Goal: Transaction & Acquisition: Book appointment/travel/reservation

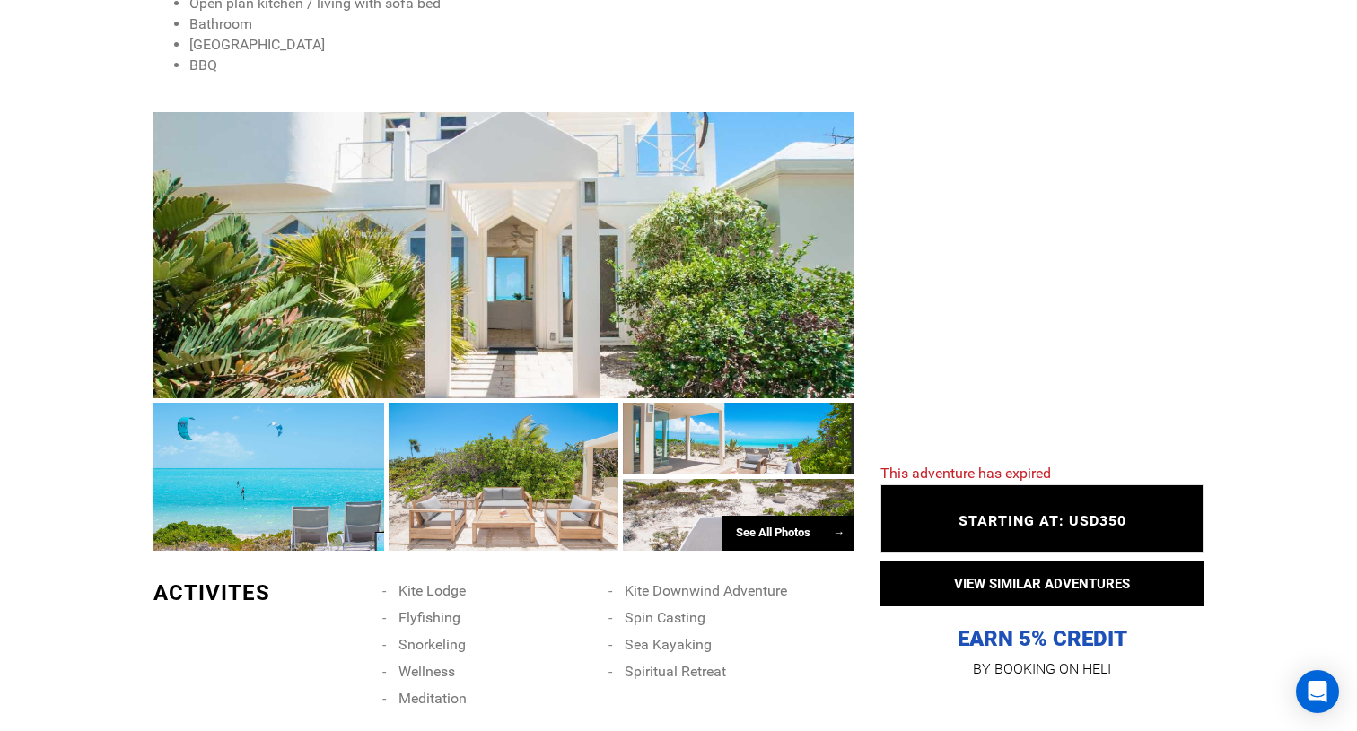
scroll to position [1075, 0]
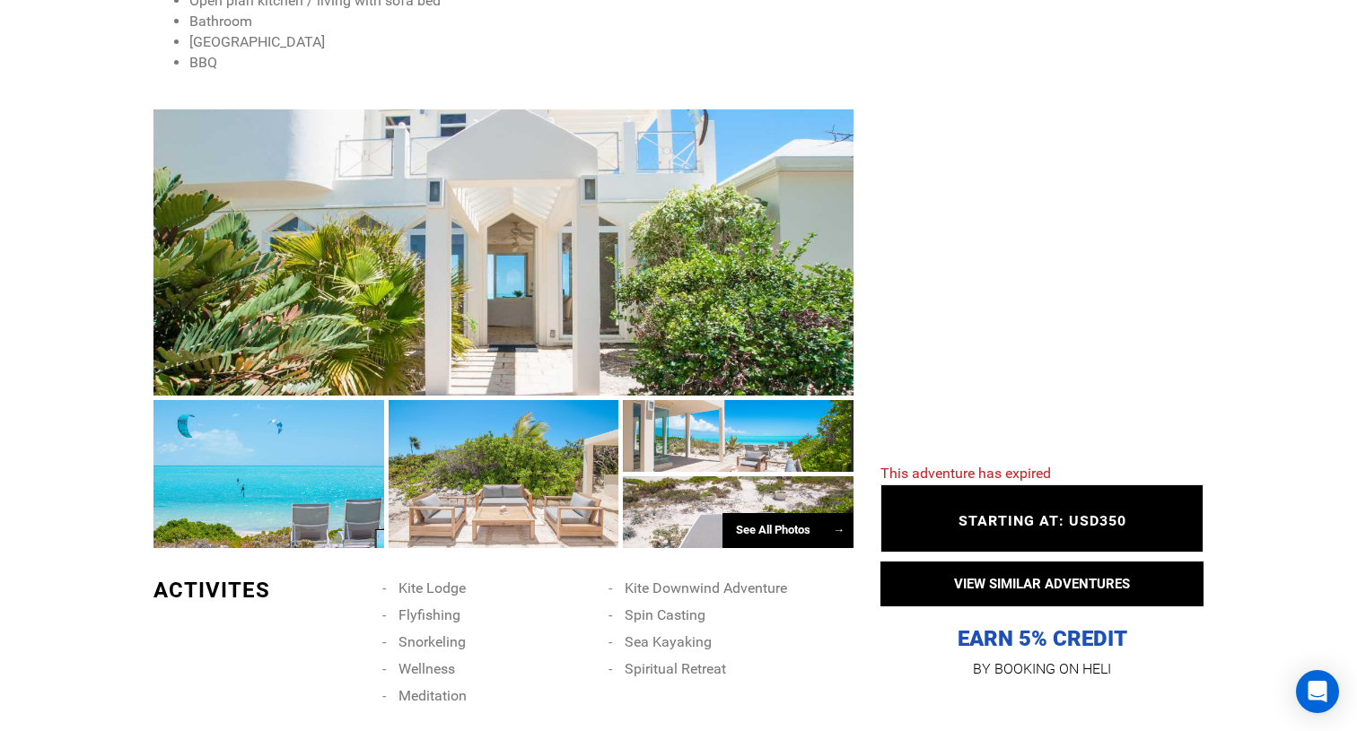
click at [780, 531] on div "See All Photos →" at bounding box center [787, 530] width 131 height 35
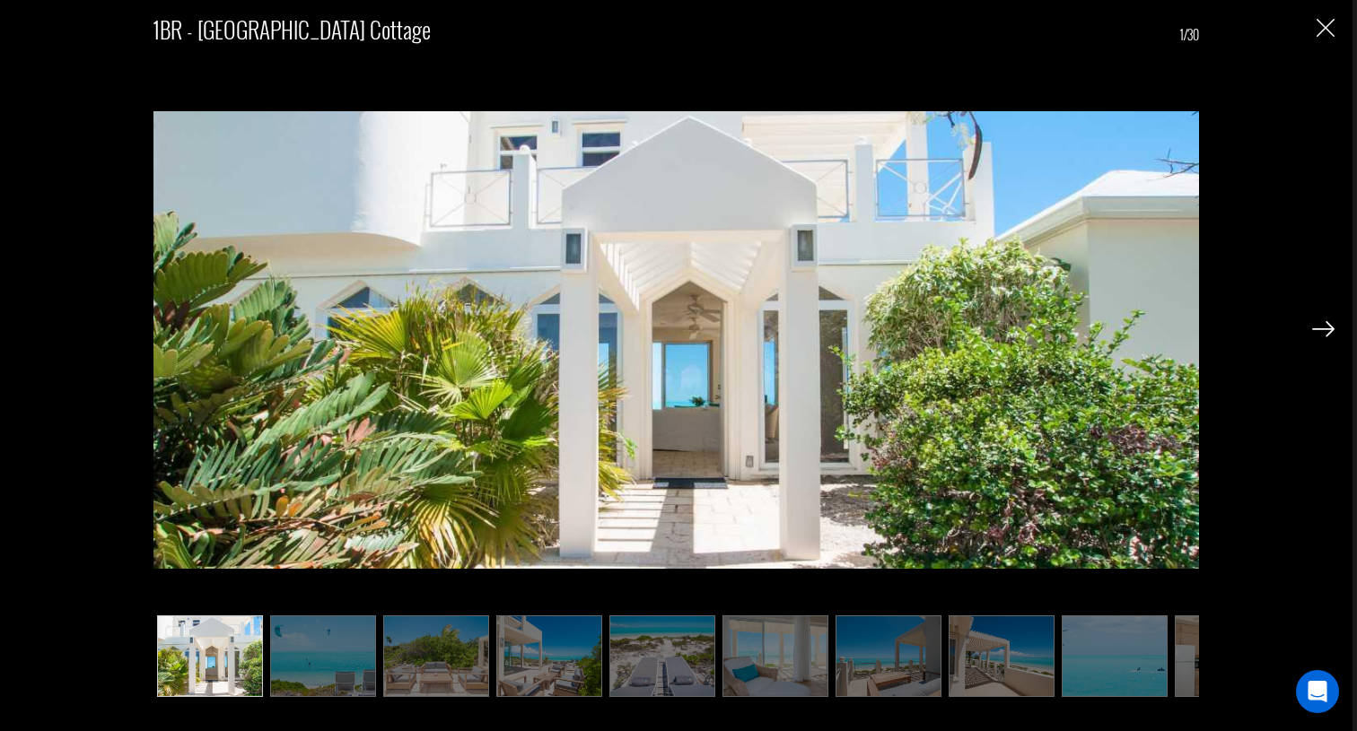
click at [300, 642] on img at bounding box center [323, 657] width 106 height 83
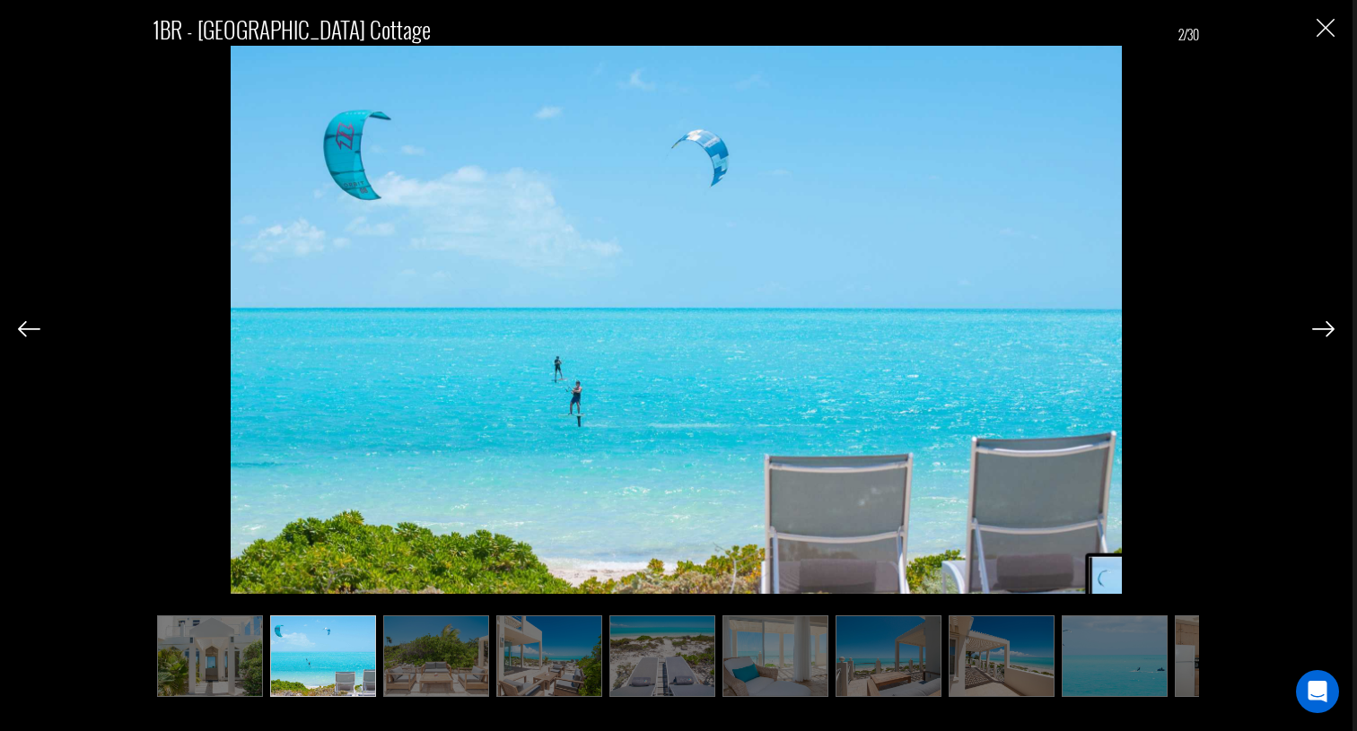
click at [413, 646] on img at bounding box center [436, 657] width 106 height 83
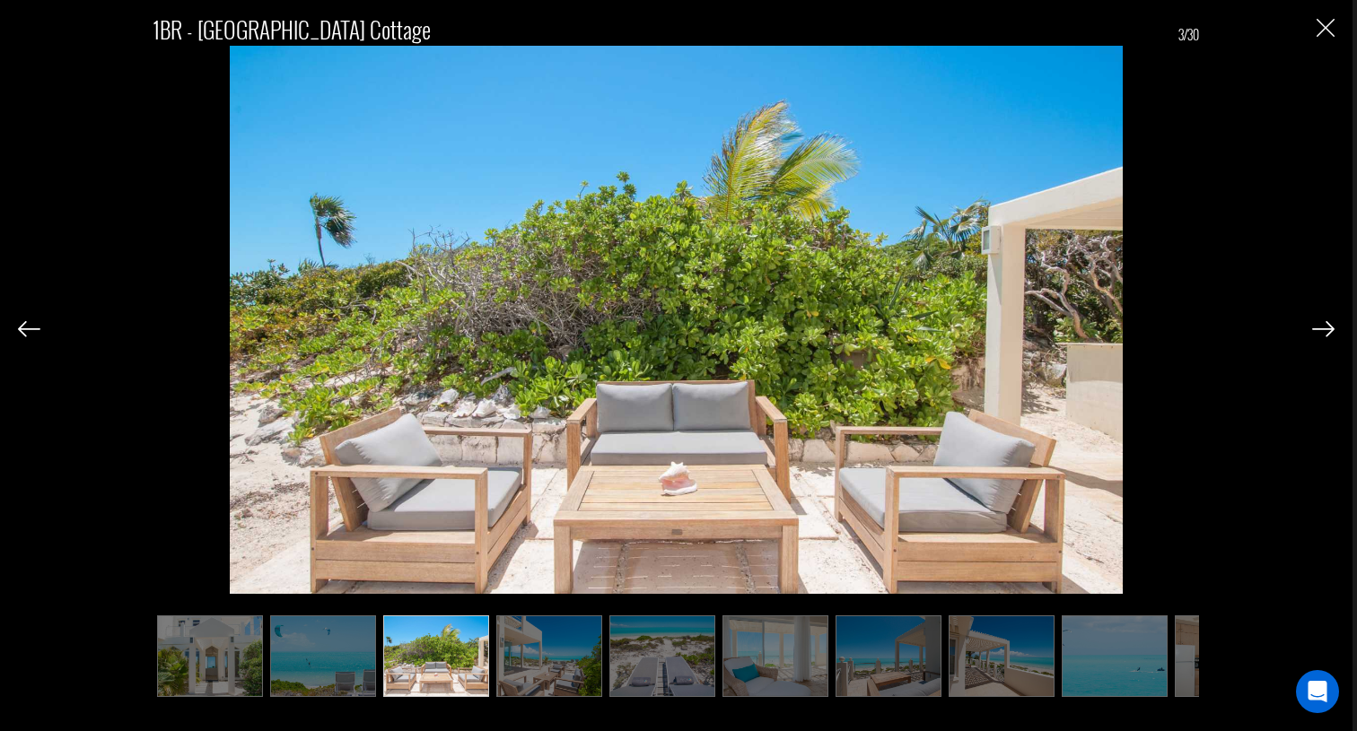
click at [1310, 329] on div "1BR - Aqua [GEOGRAPHIC_DATA] Cottage 3/30" at bounding box center [676, 347] width 1316 height 694
click at [1319, 328] on img at bounding box center [1323, 329] width 22 height 16
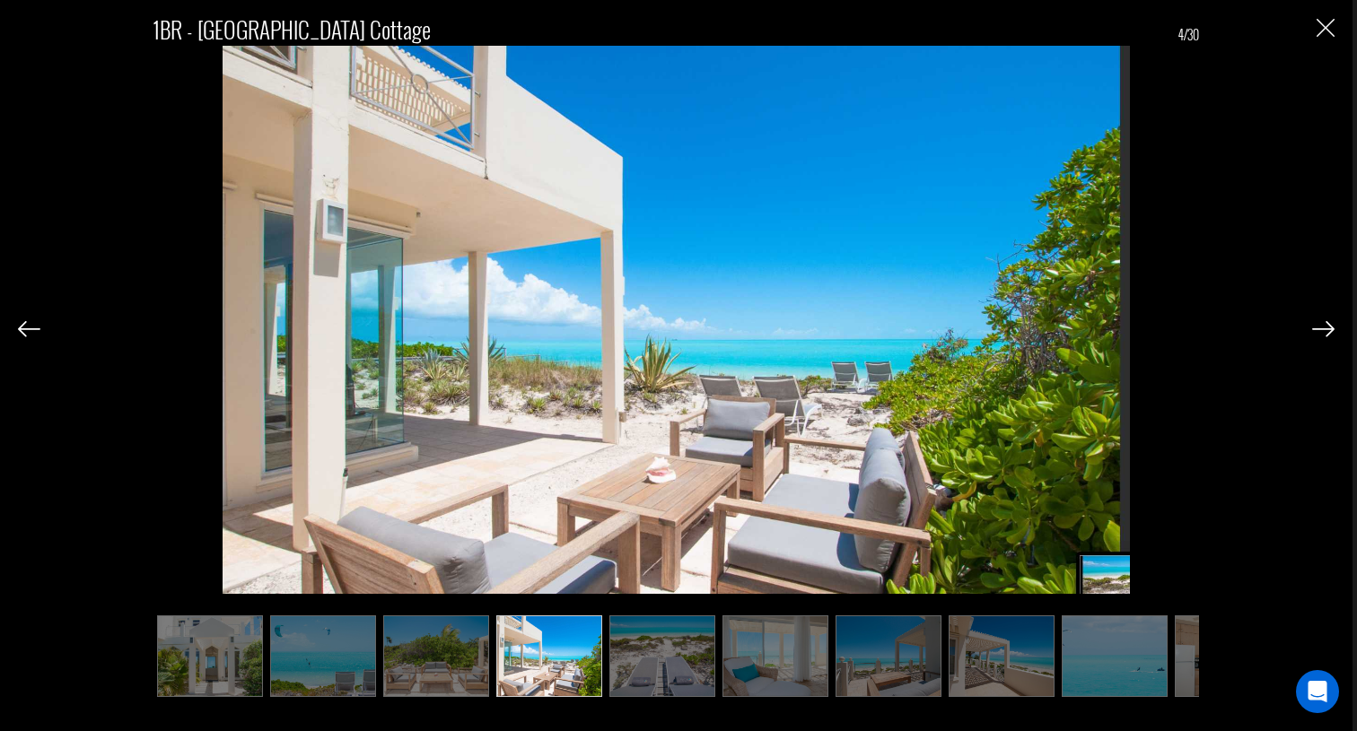
click at [1319, 328] on img at bounding box center [1323, 329] width 22 height 16
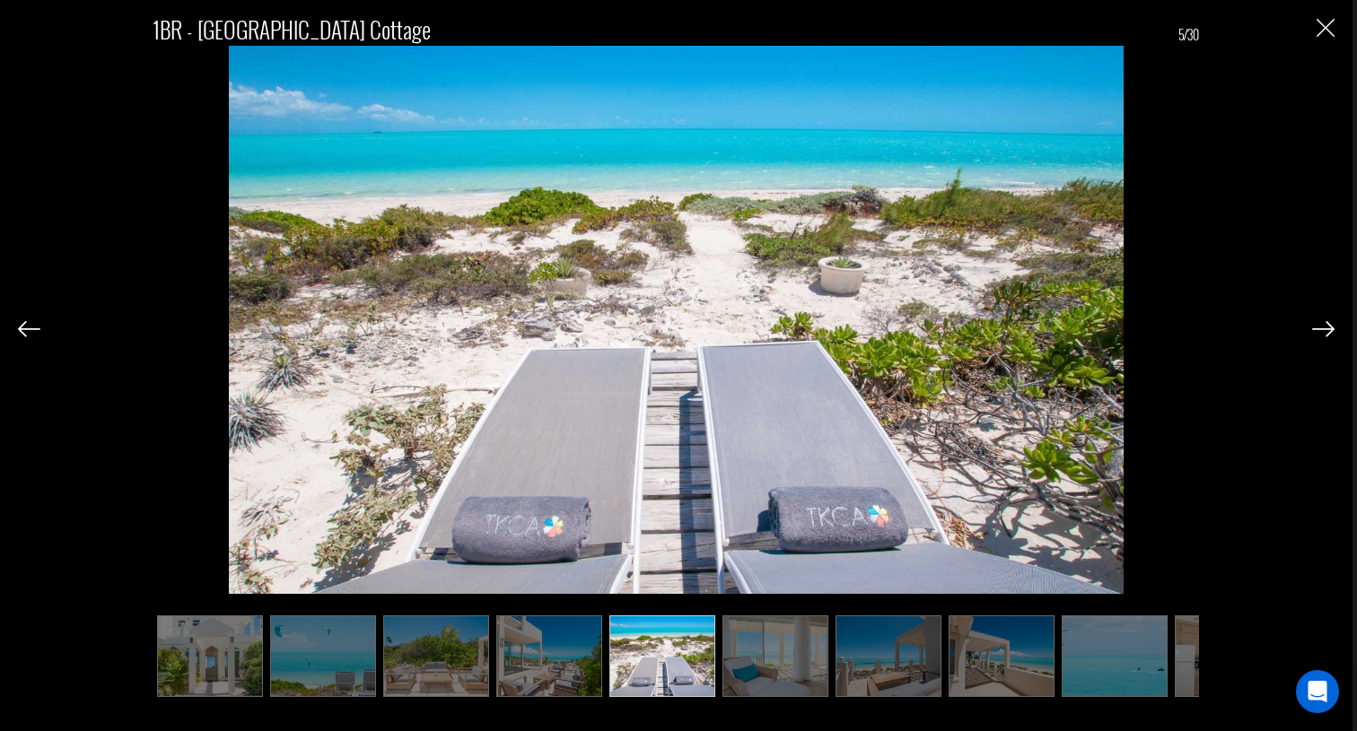
click at [1319, 328] on img at bounding box center [1323, 329] width 22 height 16
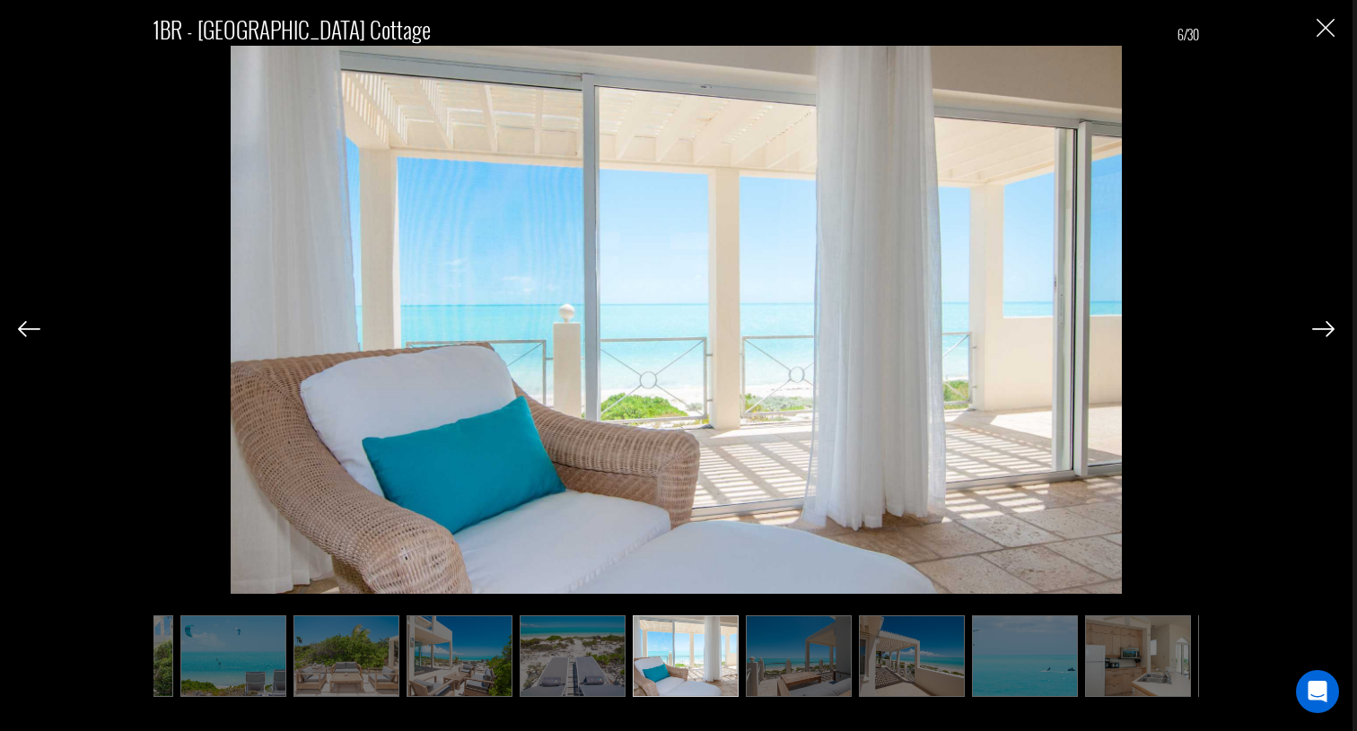
click at [1319, 328] on img at bounding box center [1323, 329] width 22 height 16
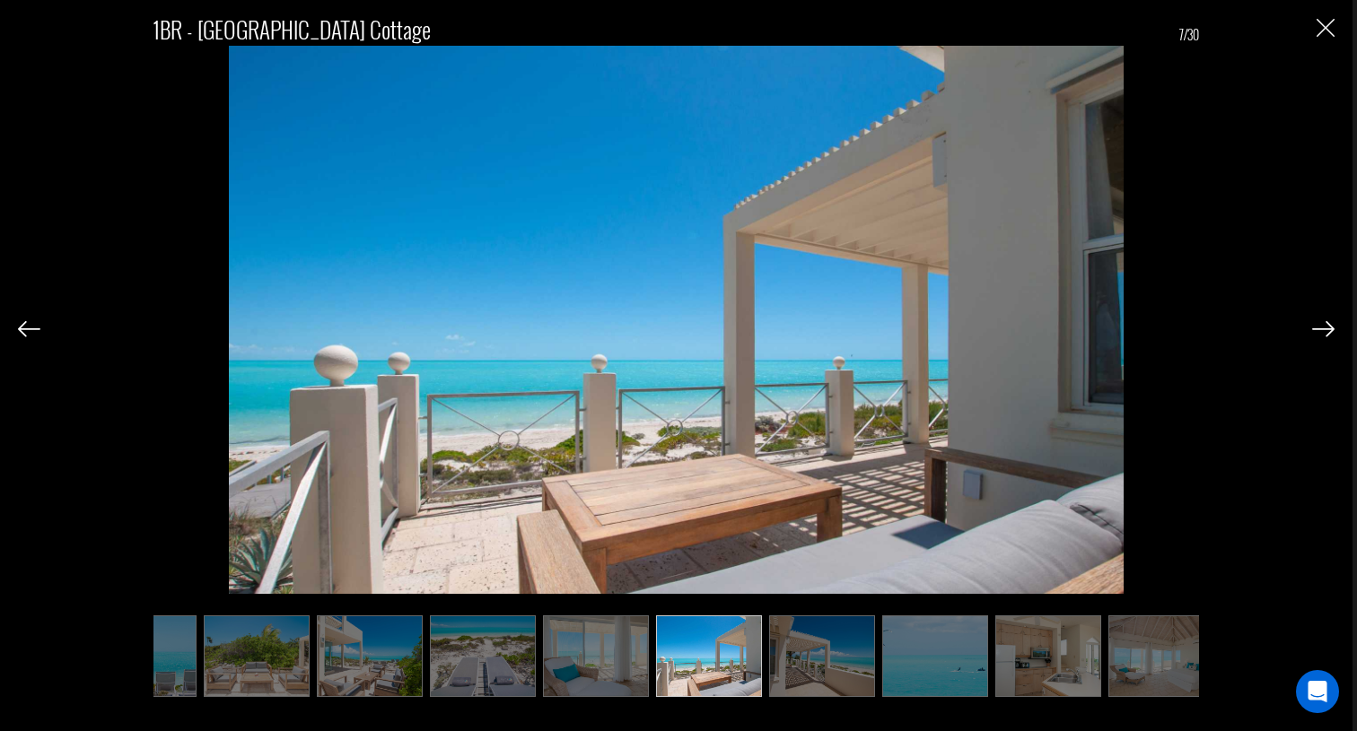
scroll to position [1082, 0]
click at [1319, 328] on img at bounding box center [1323, 329] width 22 height 16
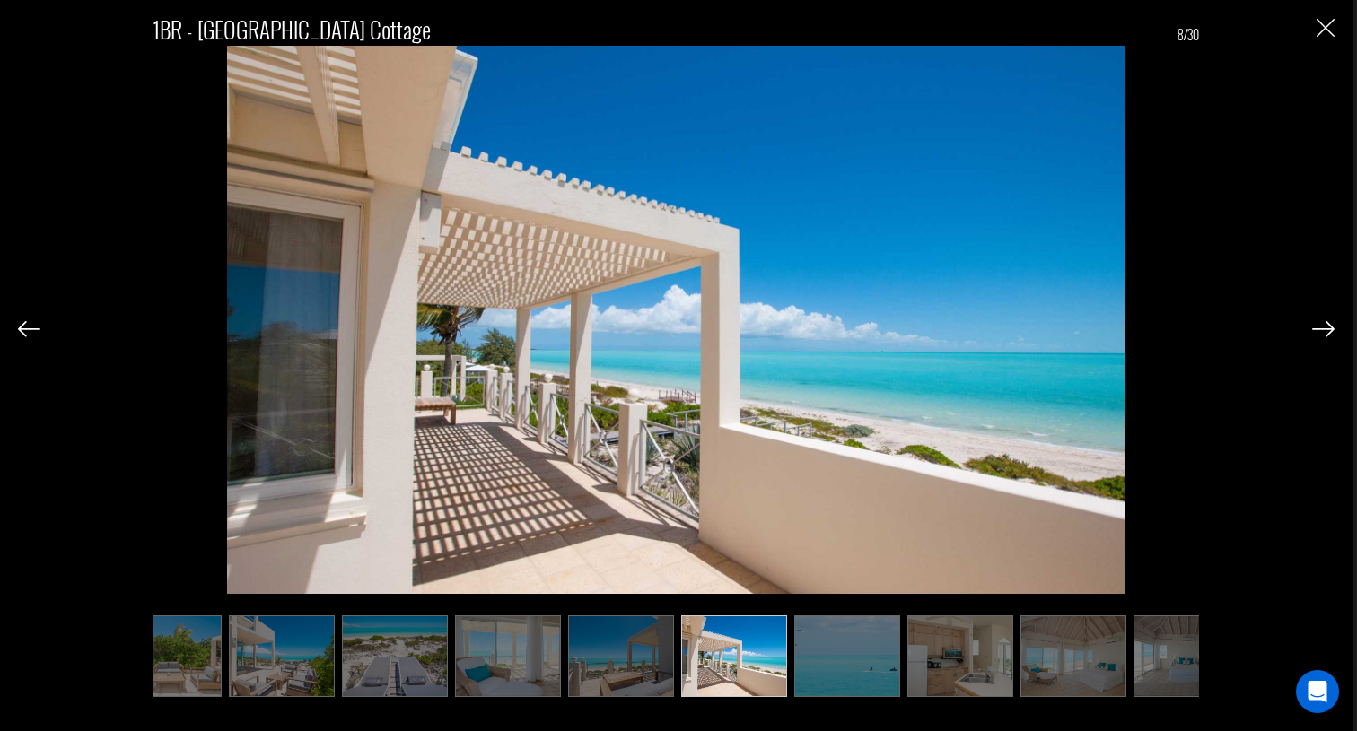
scroll to position [0, 269]
click at [1319, 328] on img at bounding box center [1323, 329] width 22 height 16
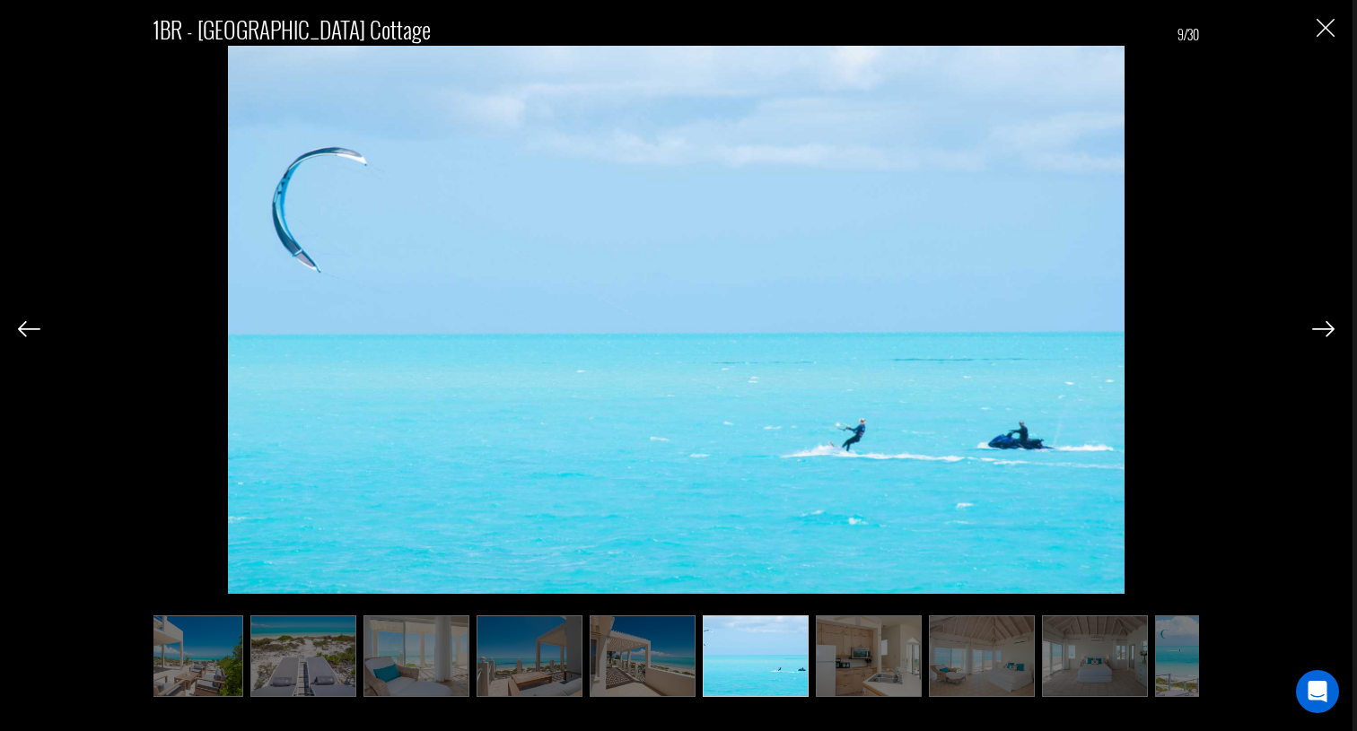
click at [1319, 328] on img at bounding box center [1323, 329] width 22 height 16
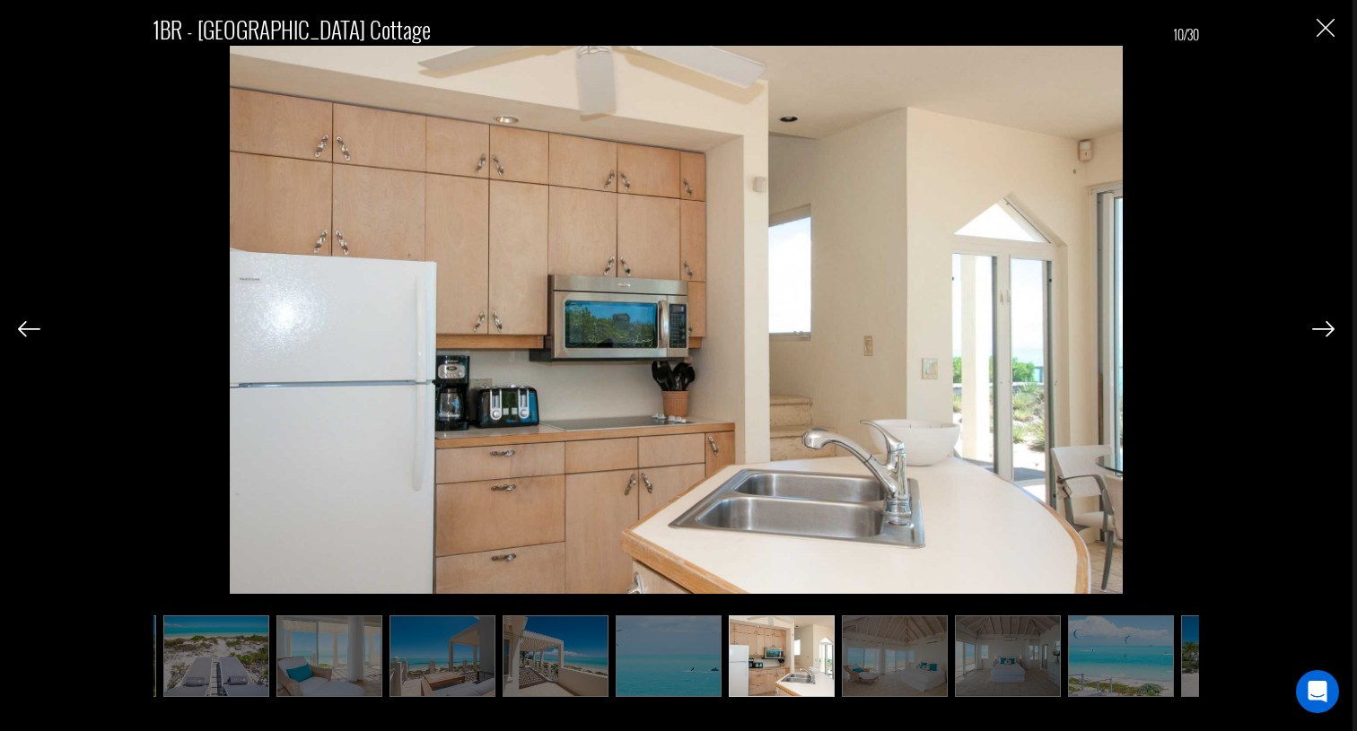
scroll to position [0, 449]
click at [1319, 328] on img at bounding box center [1323, 329] width 22 height 16
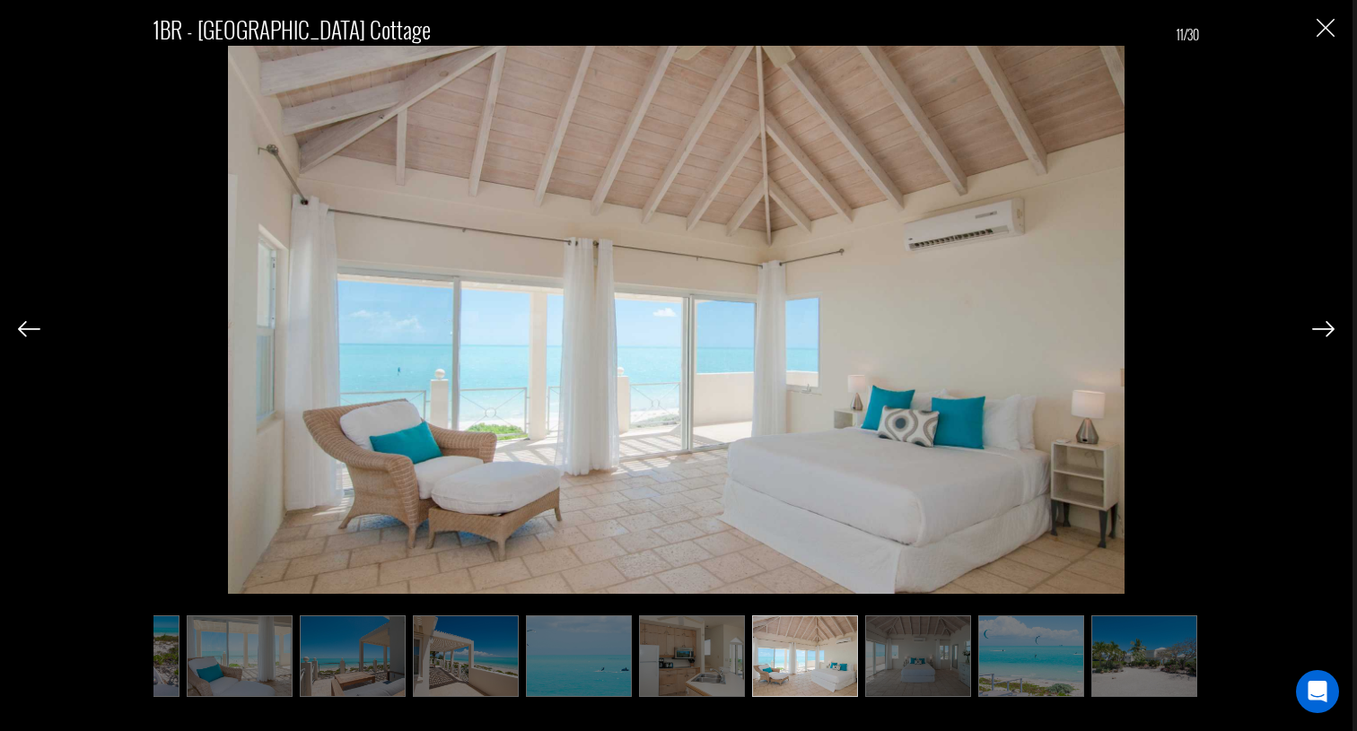
scroll to position [0, 538]
click at [1319, 328] on img at bounding box center [1323, 329] width 22 height 16
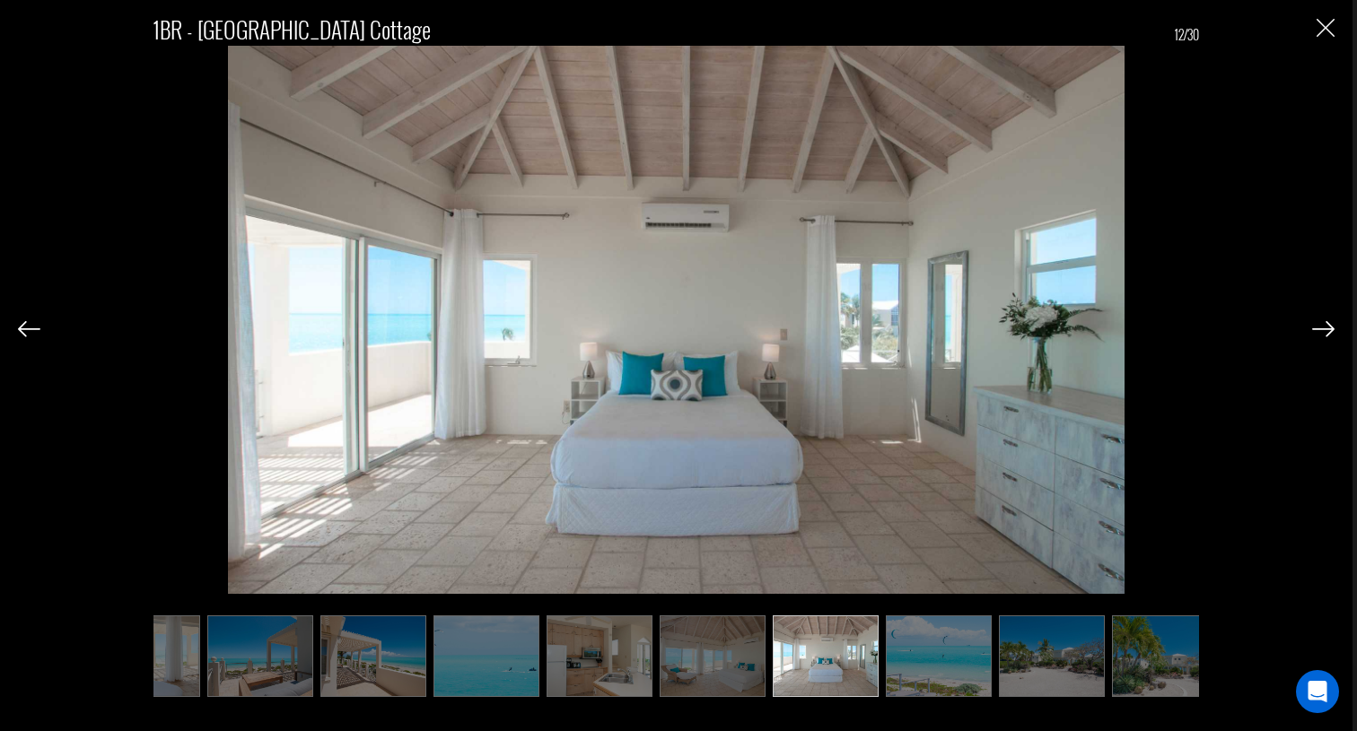
click at [1319, 328] on img at bounding box center [1323, 329] width 22 height 16
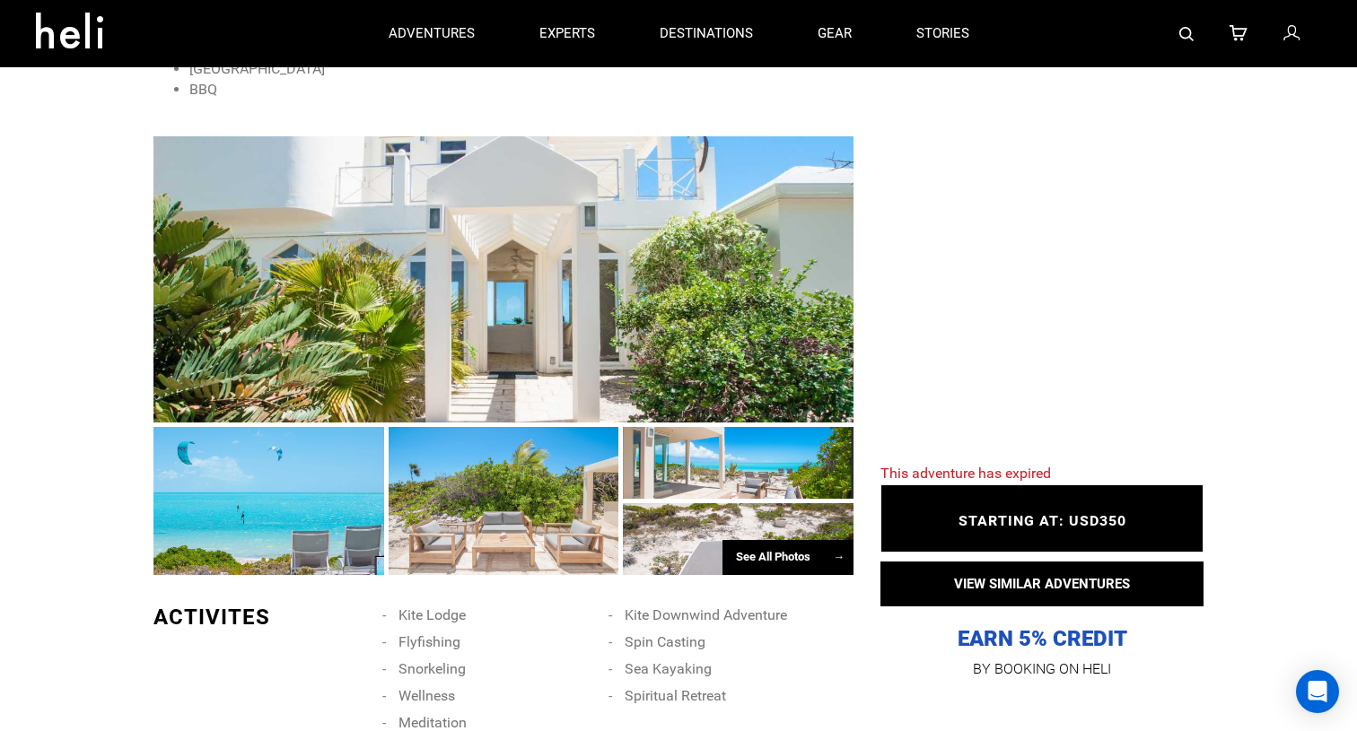
scroll to position [1044, 0]
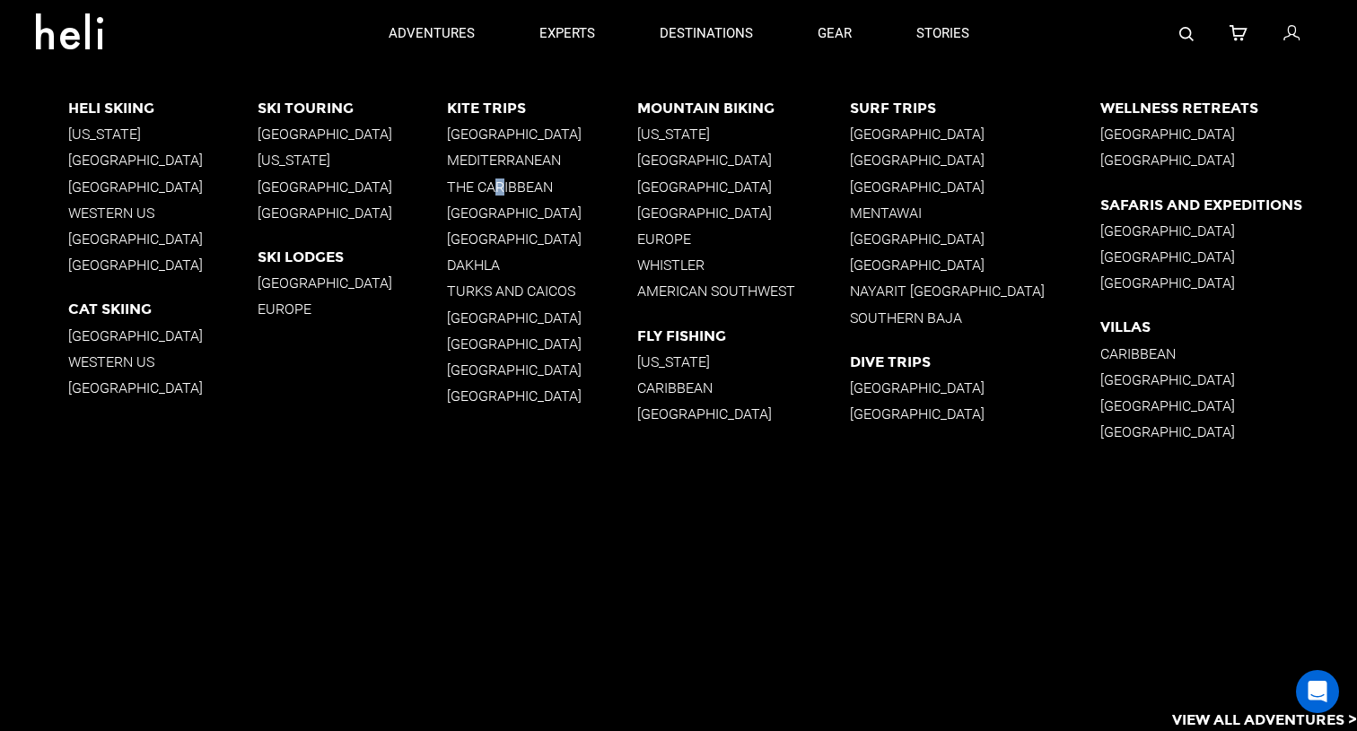
click at [508, 181] on p "The Caribbean" at bounding box center [541, 187] width 189 height 17
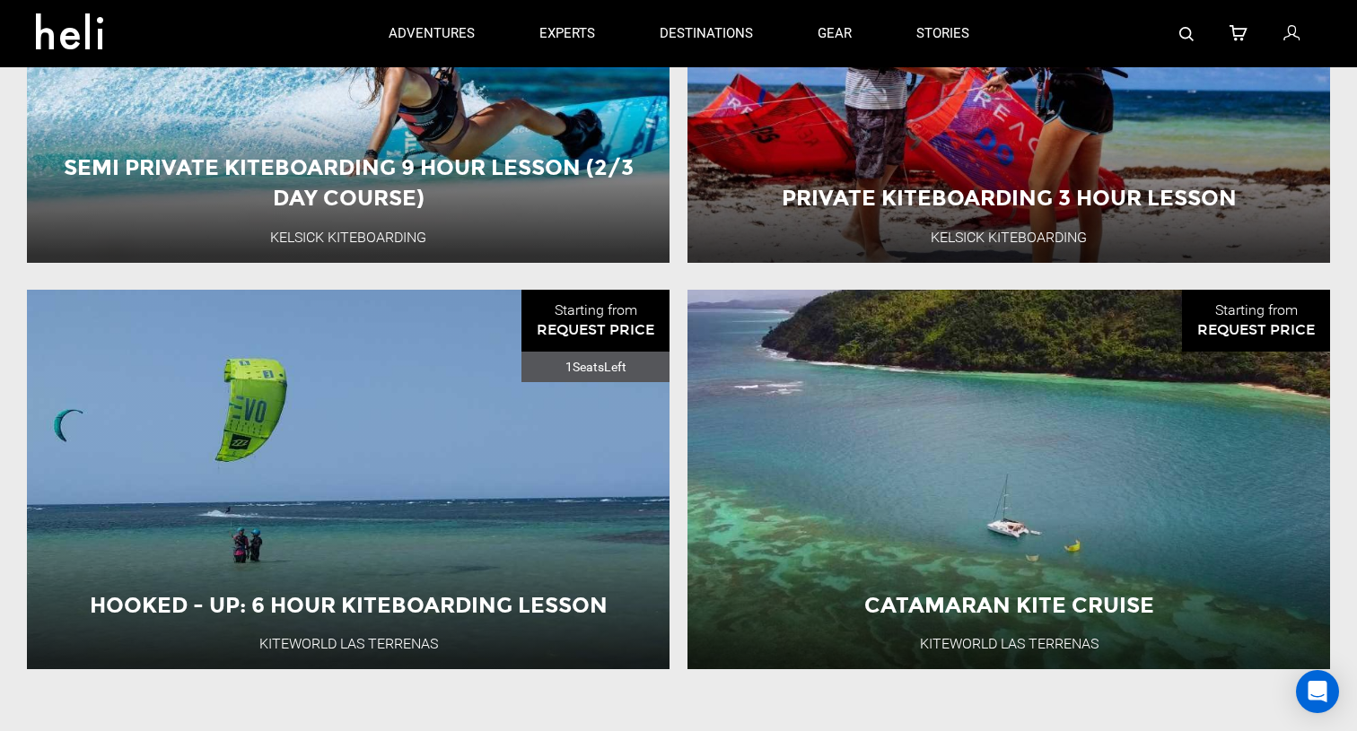
scroll to position [1544, 0]
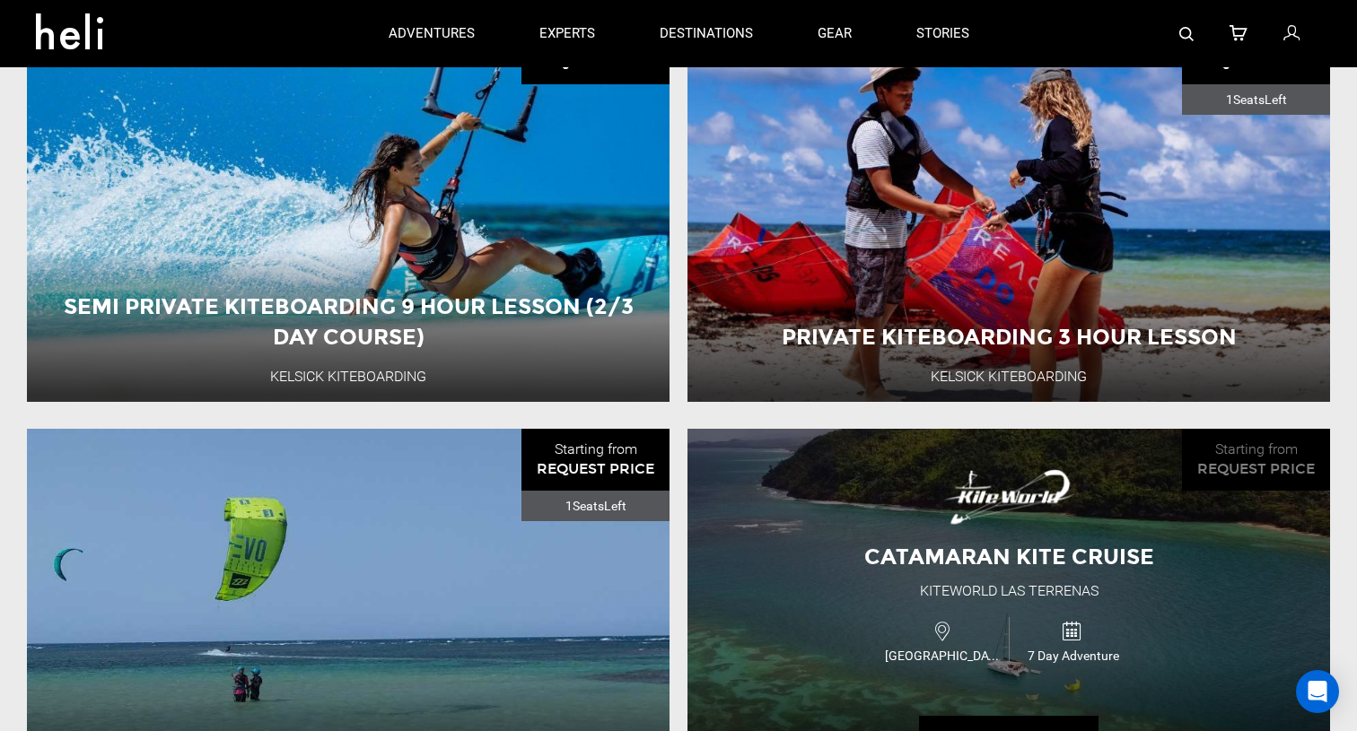
click at [932, 542] on div "Catamaran Kite Cruise" at bounding box center [1009, 557] width 335 height 31
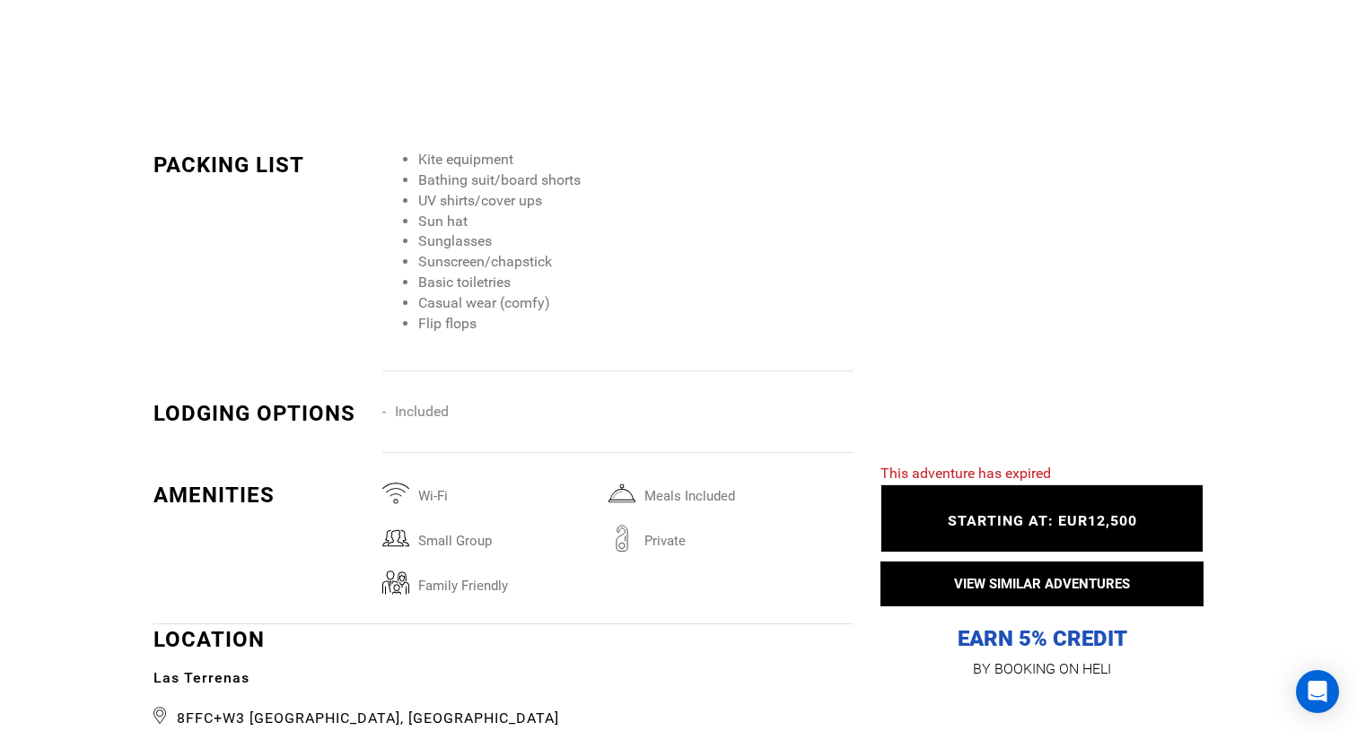
scroll to position [2395, 0]
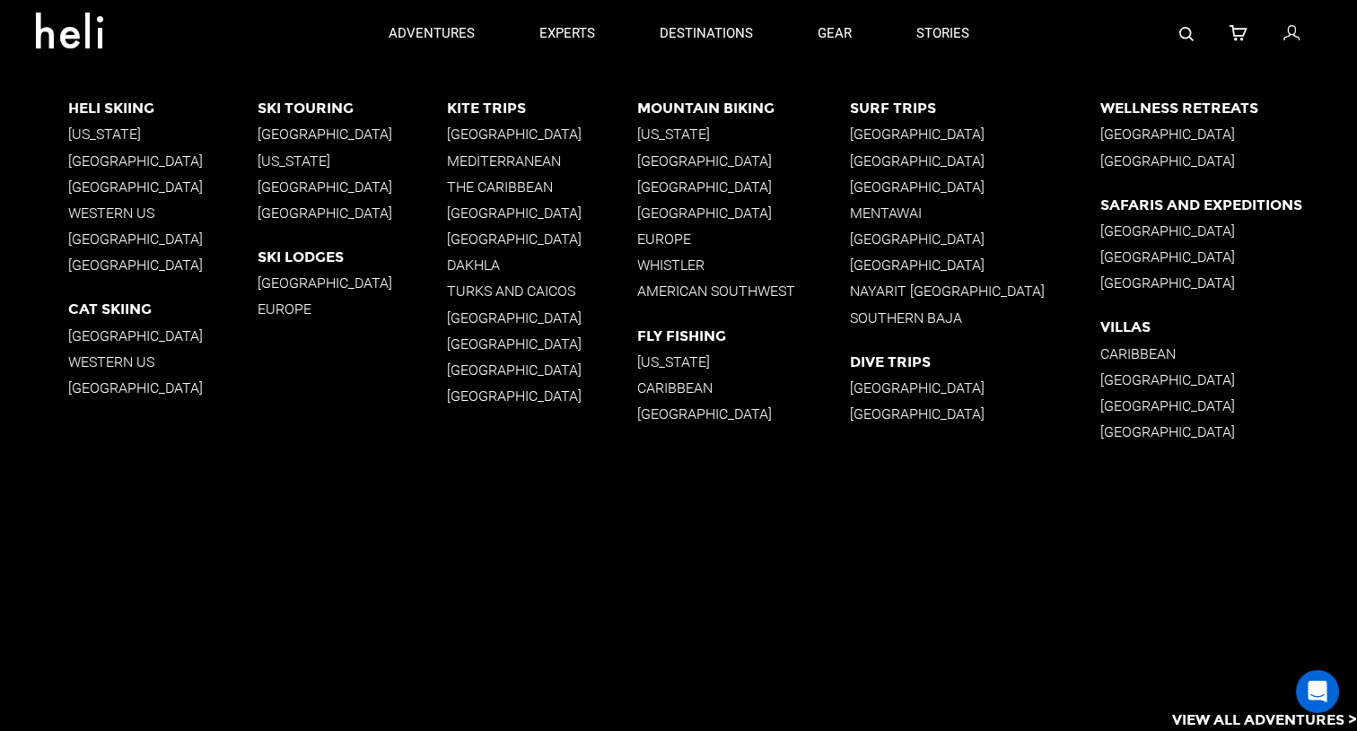
click at [512, 288] on p "Turks and Caicos" at bounding box center [541, 291] width 189 height 17
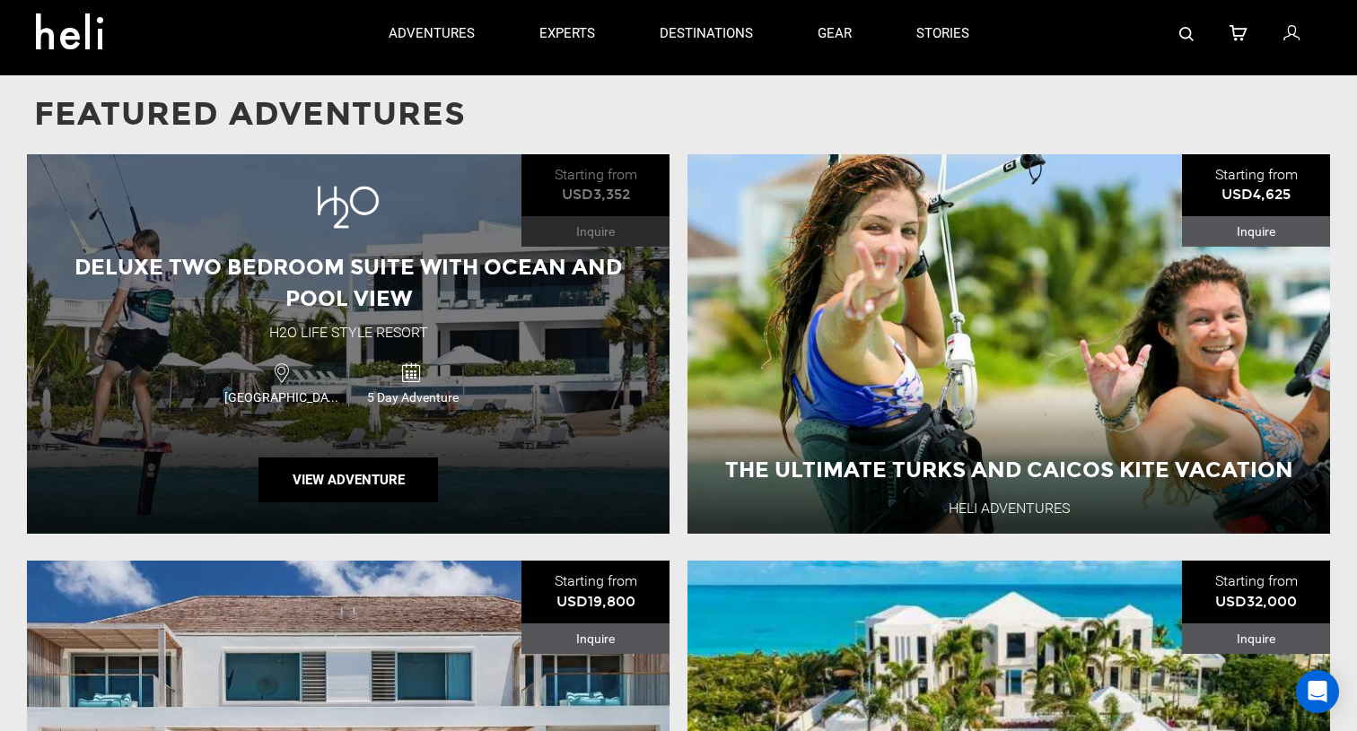
scroll to position [1993, 0]
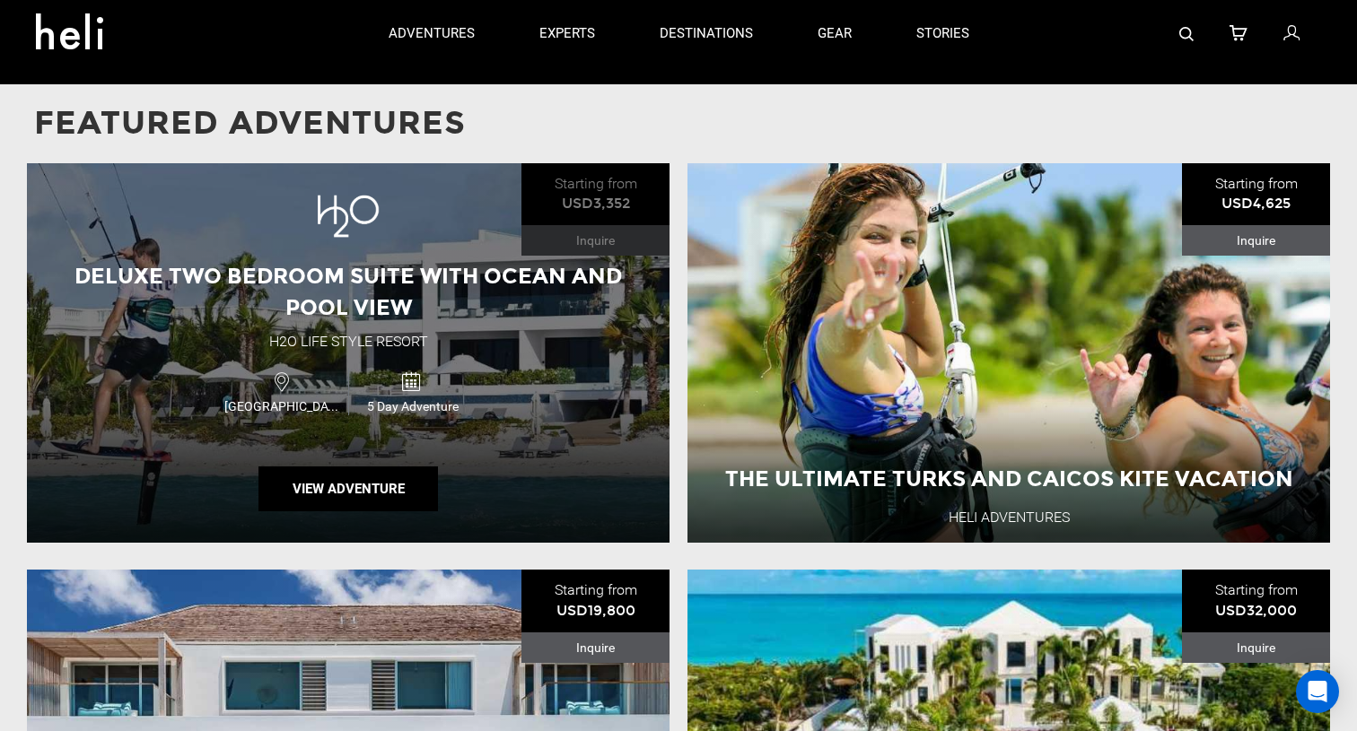
click at [571, 291] on div "Deluxe Two Bedroom Suite with Ocean and Pool View" at bounding box center [348, 292] width 642 height 62
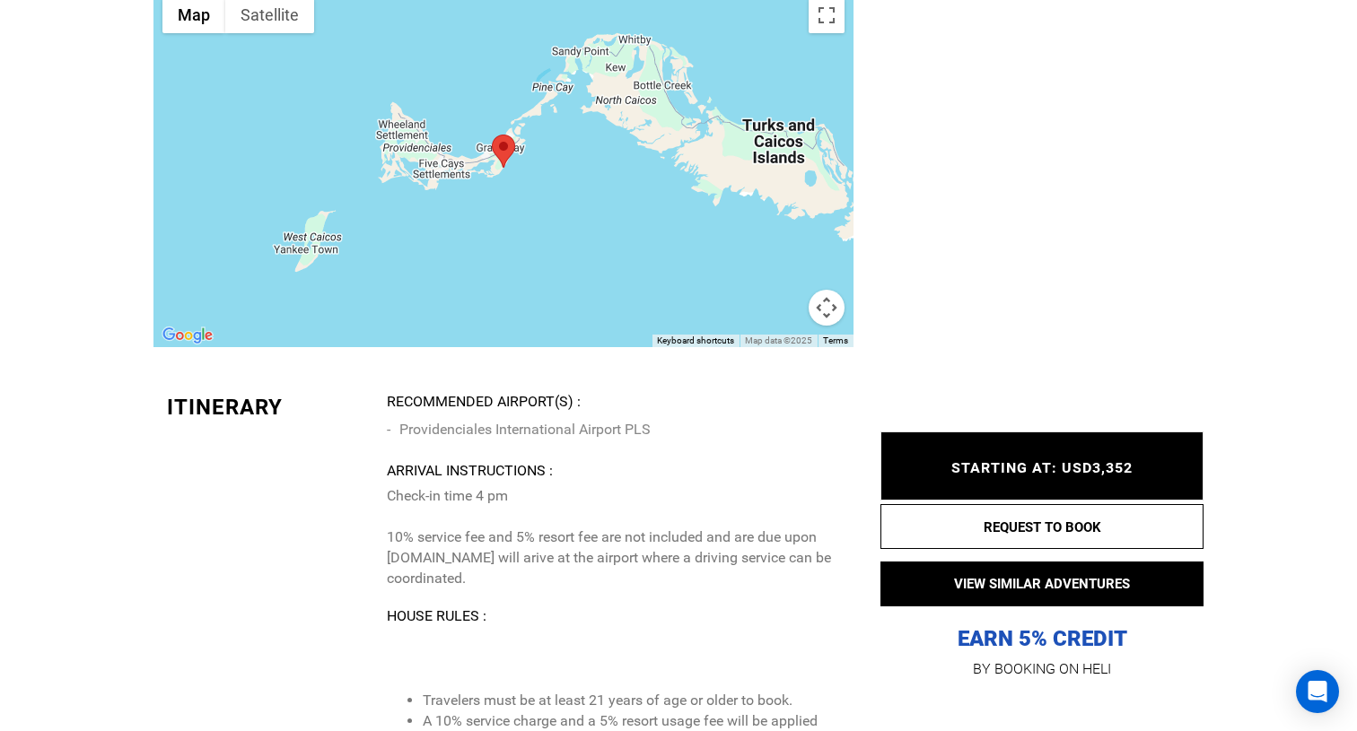
scroll to position [2863, 0]
